Goal: Find specific page/section: Find specific page/section

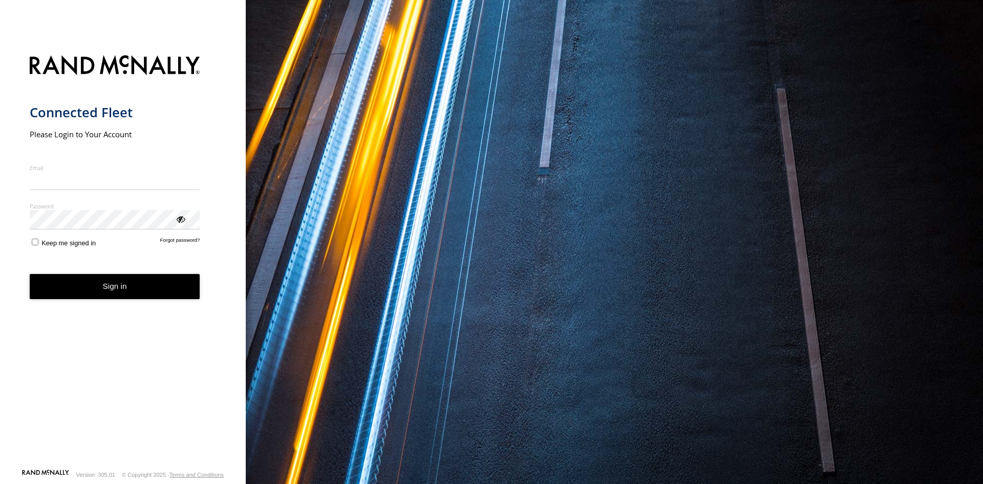
type input "**********"
click at [98, 307] on form "**********" at bounding box center [123, 258] width 187 height 419
click at [98, 287] on button "Sign in" at bounding box center [115, 286] width 170 height 25
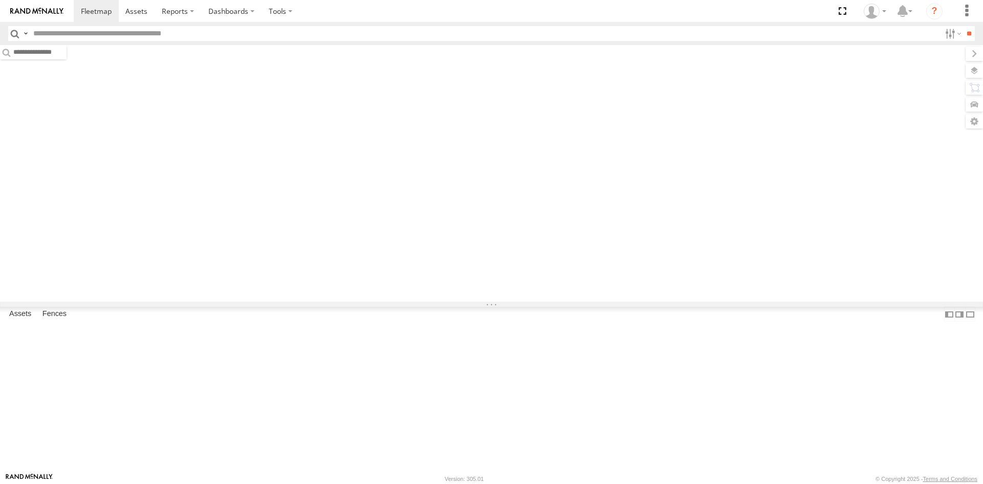
click at [138, 31] on input "text" at bounding box center [484, 33] width 911 height 15
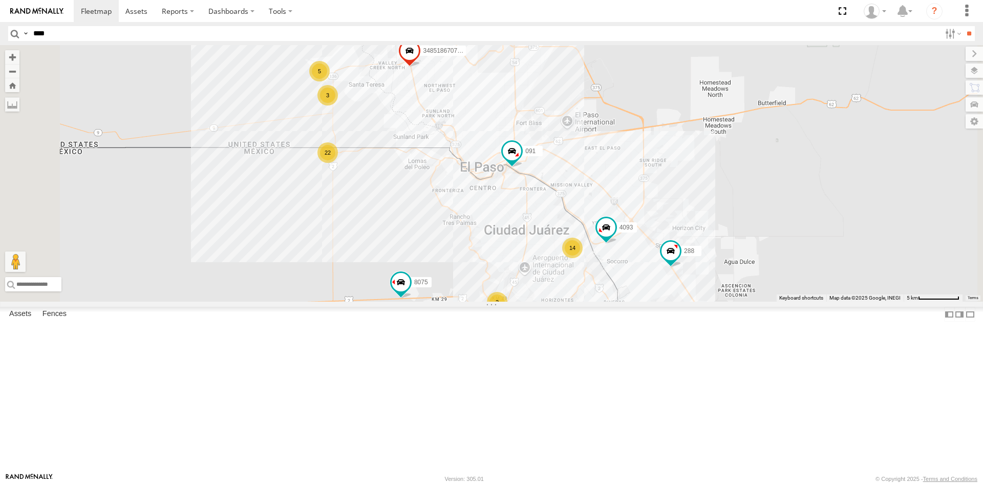
type input "****"
click at [963, 26] on input "**" at bounding box center [969, 33] width 12 height 15
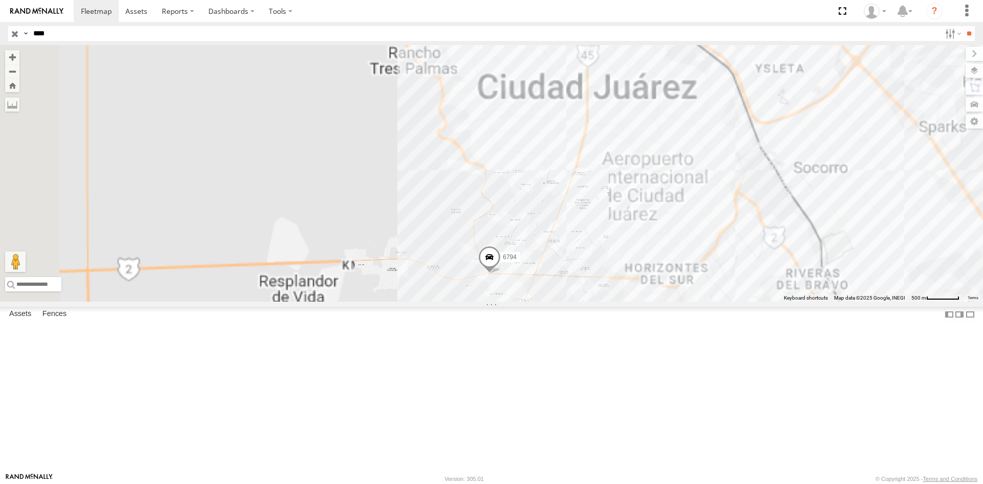
click at [0, 0] on div "FOXCONN" at bounding box center [0, 0] width 0 height 0
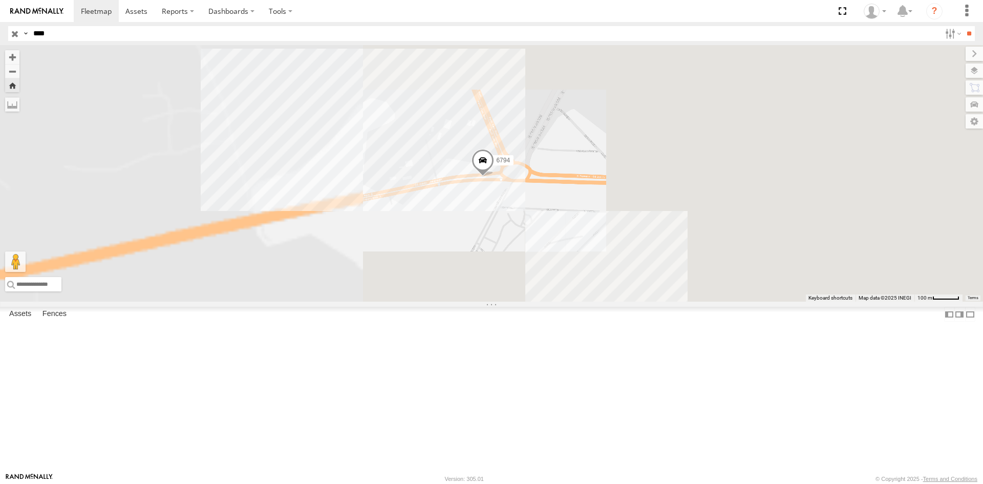
drag, startPoint x: 612, startPoint y: 237, endPoint x: 600, endPoint y: 241, distance: 13.4
click at [494, 177] on span at bounding box center [483, 163] width 23 height 28
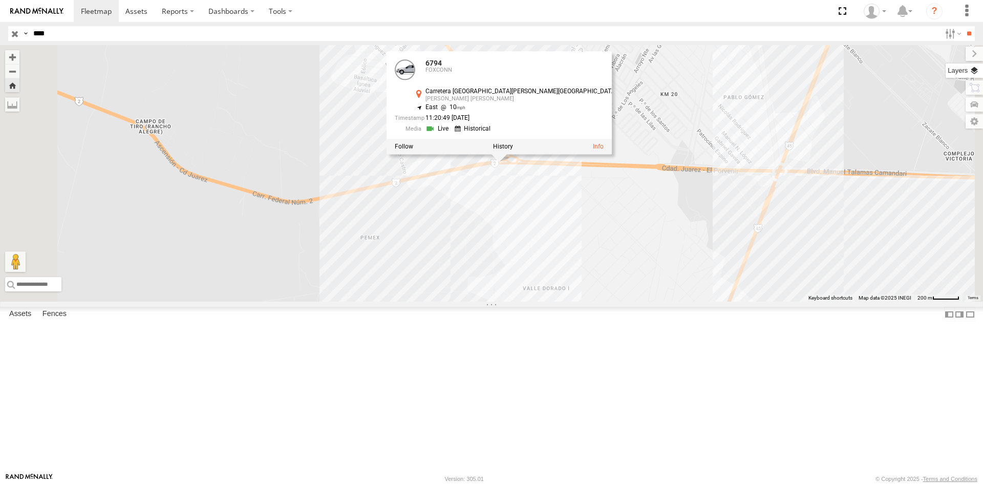
click at [972, 73] on label at bounding box center [964, 70] width 37 height 14
click at [0, 0] on span "Basemaps" at bounding box center [0, 0] width 0 height 0
click at [0, 0] on div "Satellite" at bounding box center [0, 0] width 0 height 0
click at [0, 0] on span "Satellite + Roadmap" at bounding box center [0, 0] width 0 height 0
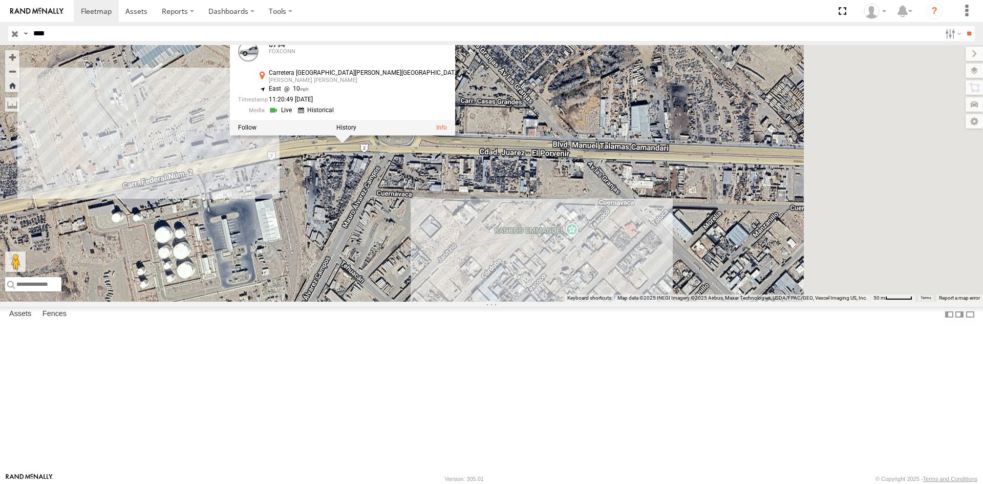
drag, startPoint x: 649, startPoint y: 235, endPoint x: 440, endPoint y: 380, distance: 254.2
click at [440, 302] on div "6794 6794 FOXCONN Carretera [GEOGRAPHIC_DATA][PERSON_NAME] [PERSON_NAME] [PERSO…" at bounding box center [491, 173] width 983 height 257
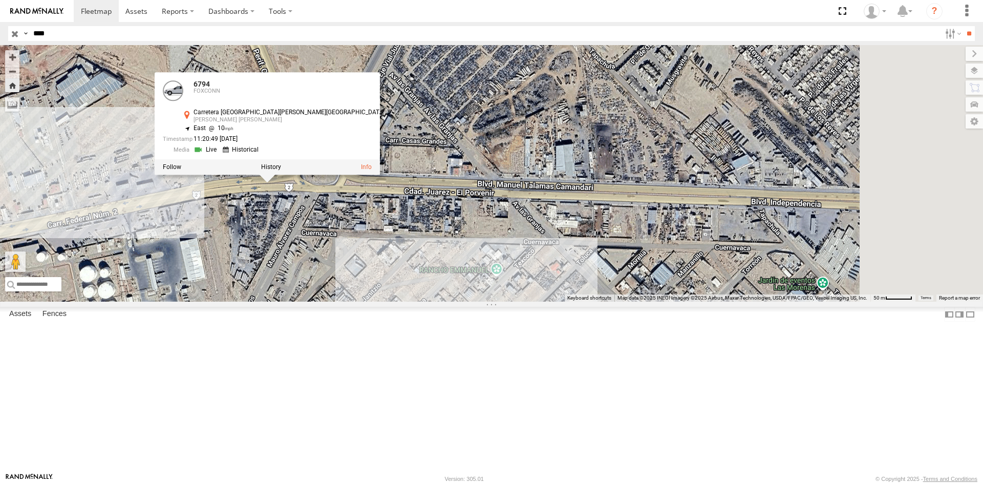
click at [385, 302] on div "6794 6794 FOXCONN Carretera [GEOGRAPHIC_DATA][PERSON_NAME] [PERSON_NAME] [PERSO…" at bounding box center [491, 173] width 983 height 257
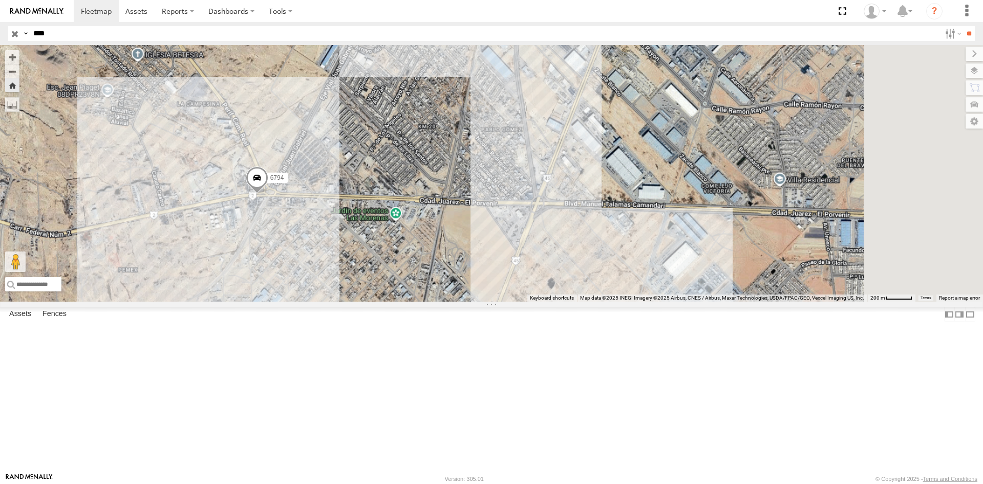
drag, startPoint x: 627, startPoint y: 243, endPoint x: 491, endPoint y: 266, distance: 138.6
click at [492, 266] on div "6794" at bounding box center [491, 173] width 983 height 257
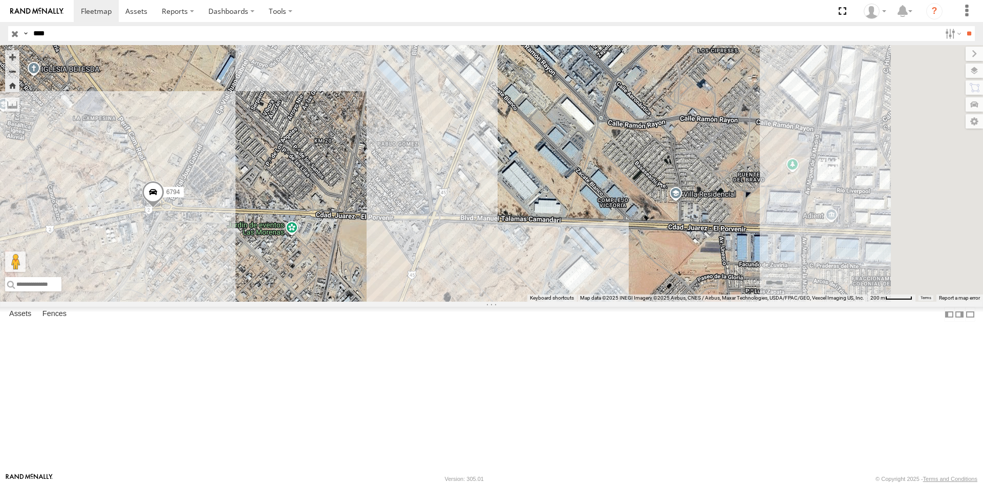
drag, startPoint x: 505, startPoint y: 368, endPoint x: 423, endPoint y: 377, distance: 82.9
click at [423, 302] on div "6794" at bounding box center [491, 173] width 983 height 257
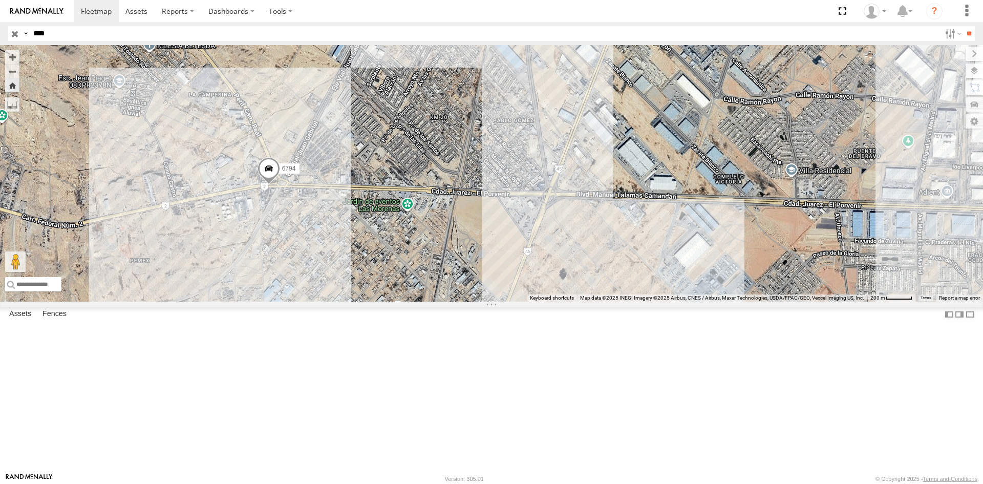
drag, startPoint x: 531, startPoint y: 399, endPoint x: 650, endPoint y: 374, distance: 120.8
click at [650, 302] on div "6794" at bounding box center [491, 173] width 983 height 257
click at [0, 0] on div "6794" at bounding box center [0, 0] width 0 height 0
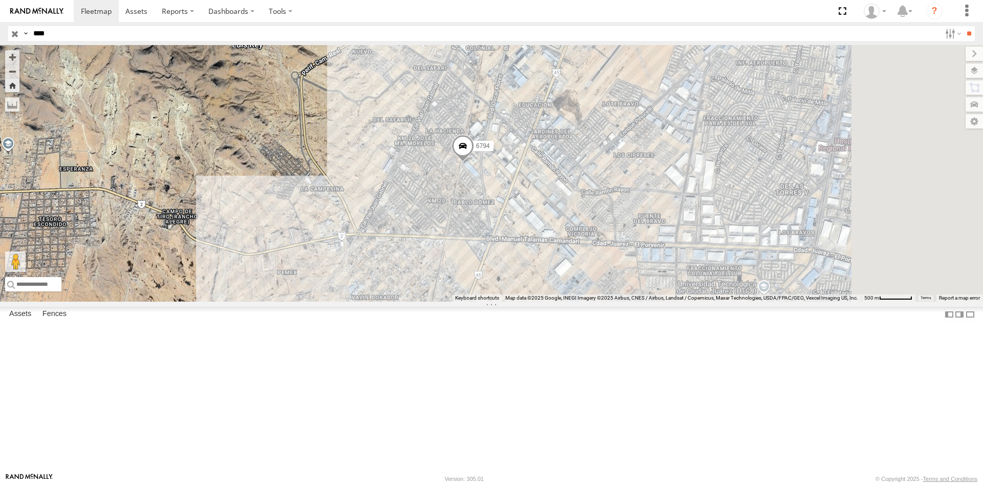
drag, startPoint x: 740, startPoint y: 240, endPoint x: 581, endPoint y: 306, distance: 172.6
click at [582, 302] on div "6794" at bounding box center [491, 173] width 983 height 257
